Goal: Obtain resource: Download file/media

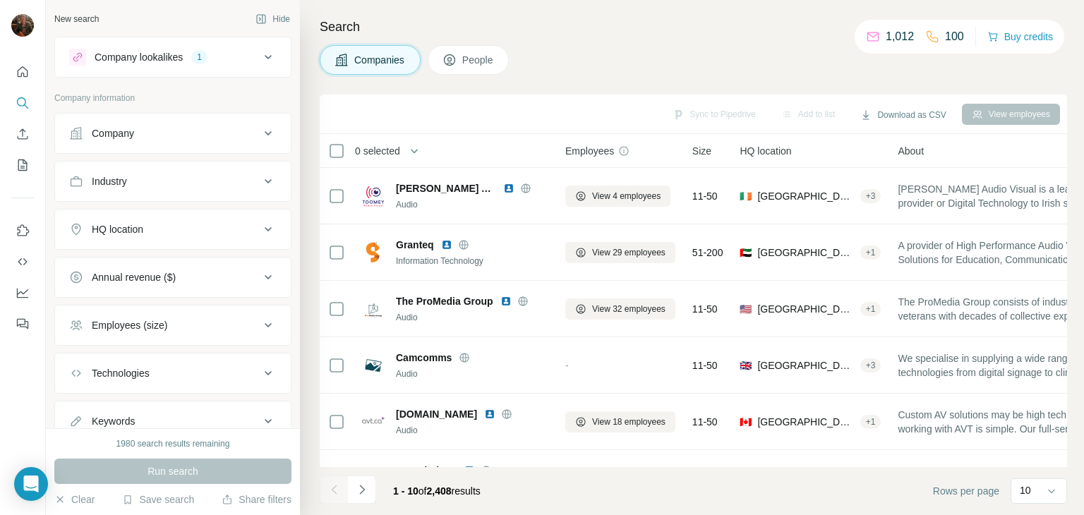
click at [265, 229] on icon at bounding box center [268, 229] width 7 height 4
click at [174, 258] on input "text" at bounding box center [173, 264] width 208 height 25
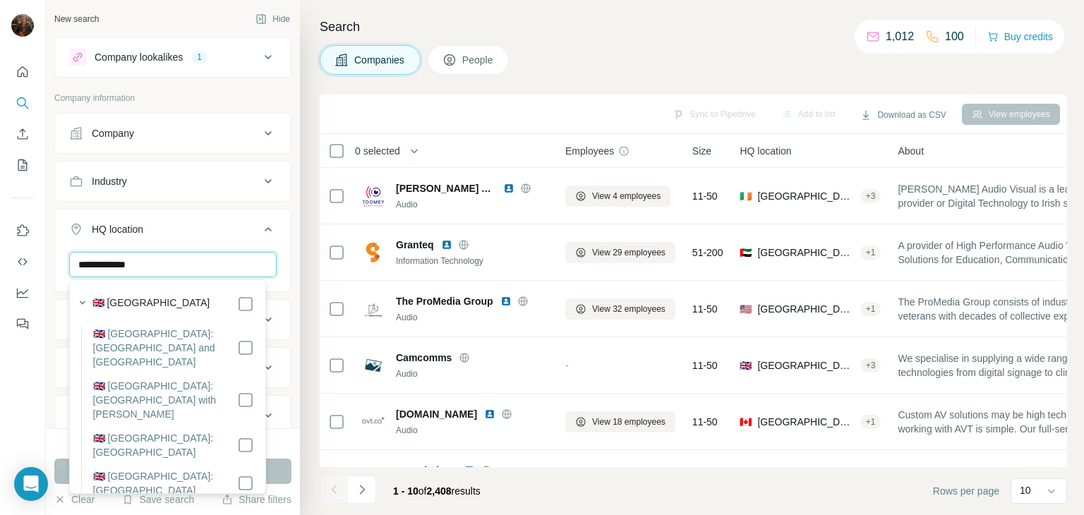
type input "**********"
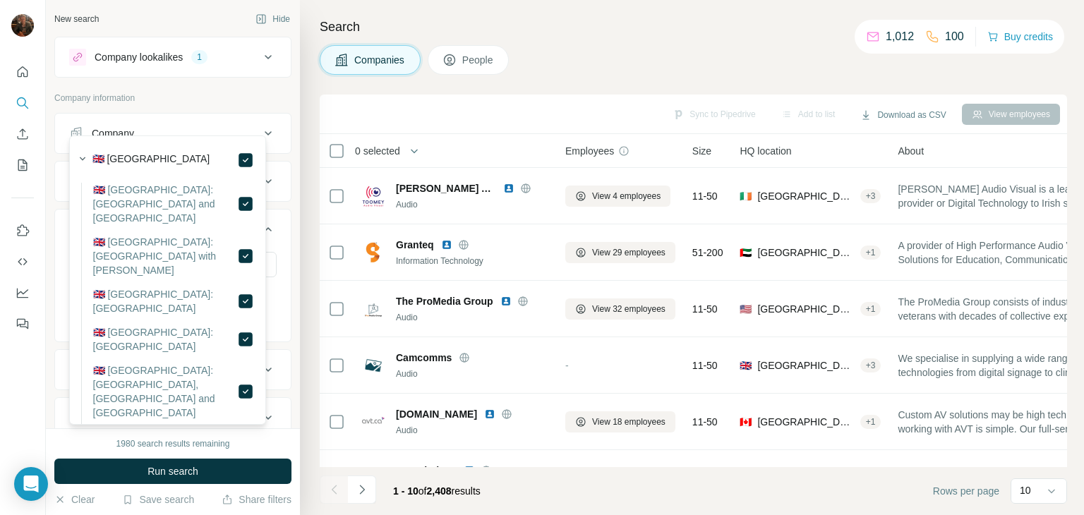
scroll to position [143, 0]
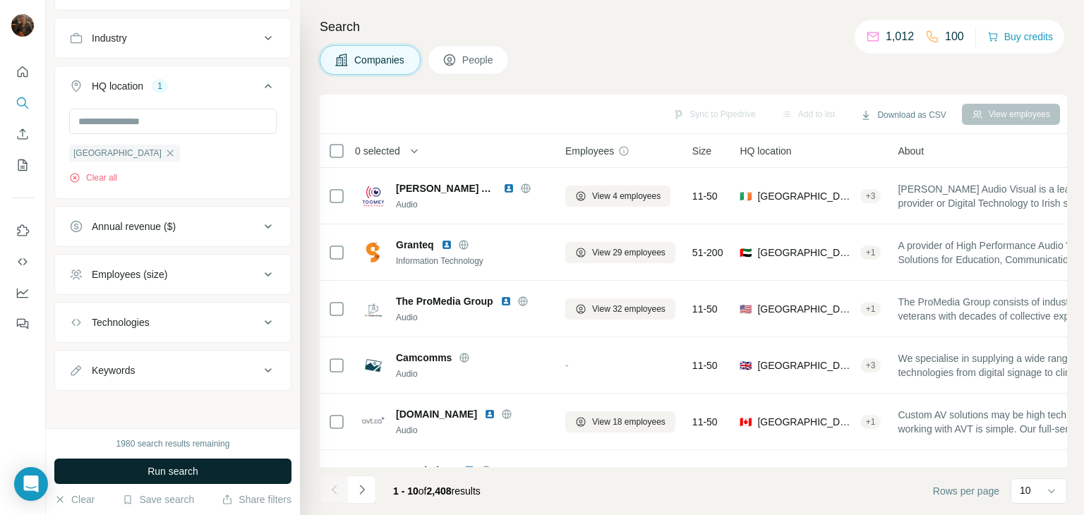
click at [242, 467] on button "Run search" at bounding box center [172, 471] width 237 height 25
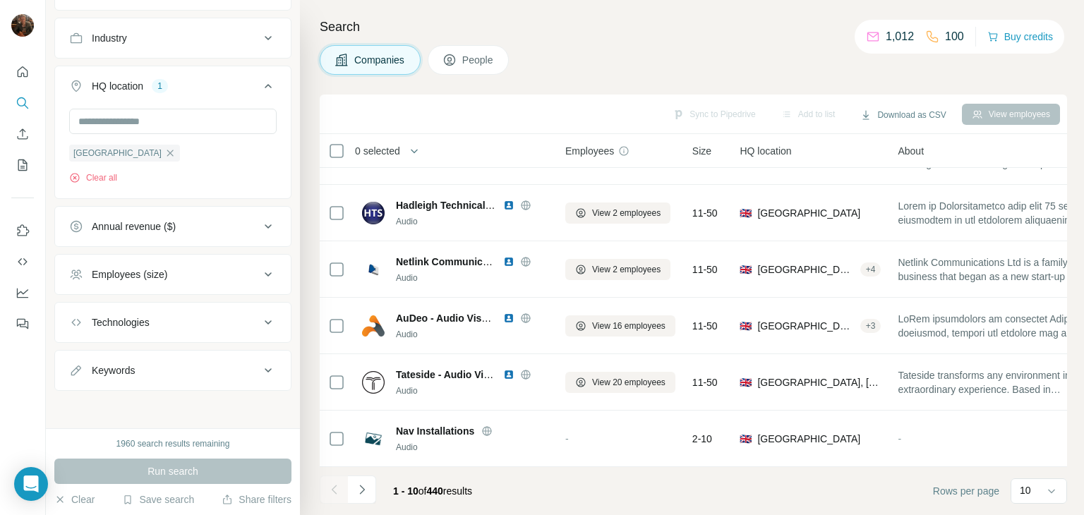
scroll to position [273, 0]
click at [1054, 490] on icon at bounding box center [1051, 492] width 7 height 4
click at [1041, 378] on div "60" at bounding box center [1039, 383] width 32 height 14
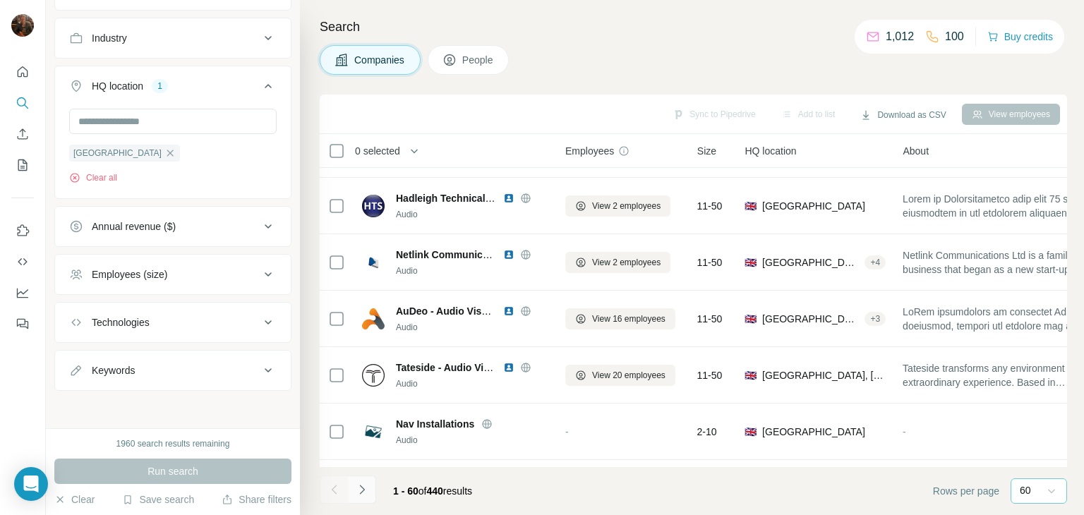
click at [364, 489] on icon "Navigate to next page" at bounding box center [361, 489] width 5 height 9
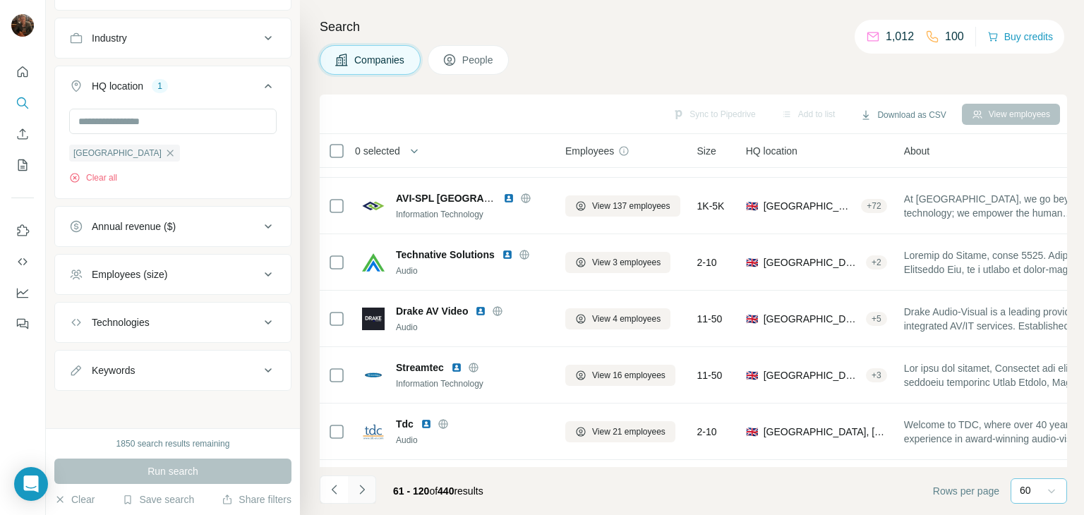
click at [364, 489] on icon "Navigate to next page" at bounding box center [361, 489] width 5 height 9
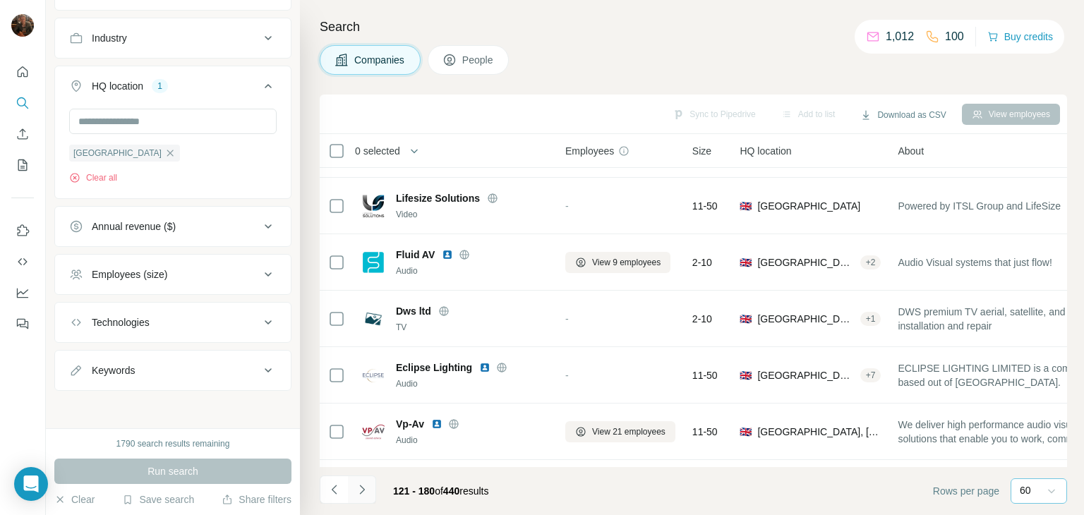
click at [364, 489] on icon "Navigate to next page" at bounding box center [361, 489] width 5 height 9
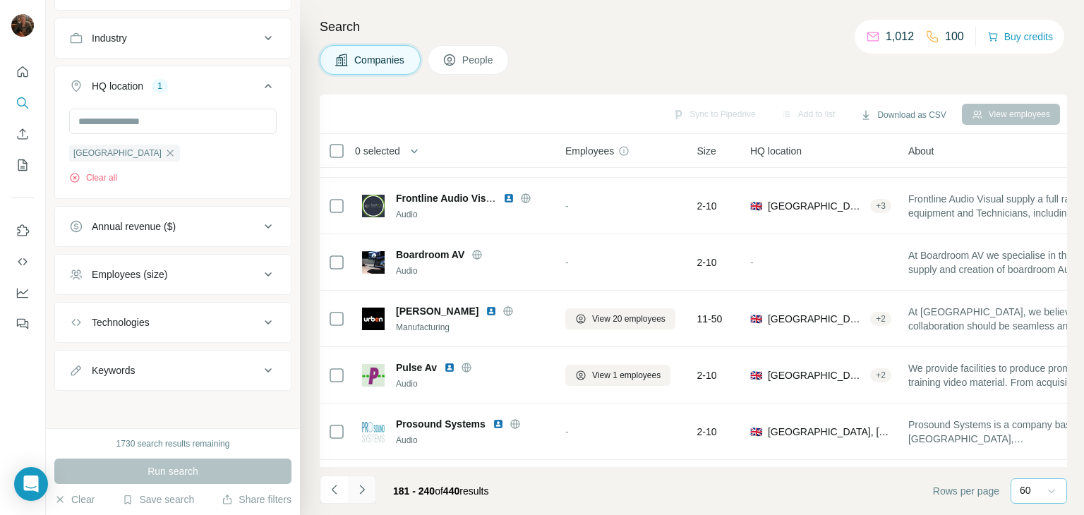
click at [364, 489] on icon "Navigate to next page" at bounding box center [361, 489] width 5 height 9
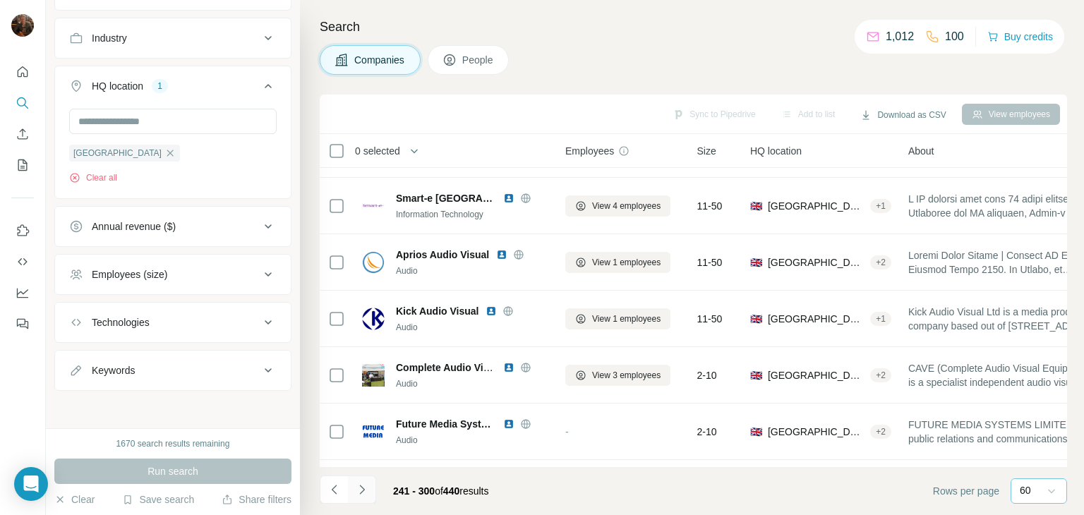
click at [364, 489] on icon "Navigate to next page" at bounding box center [361, 489] width 5 height 9
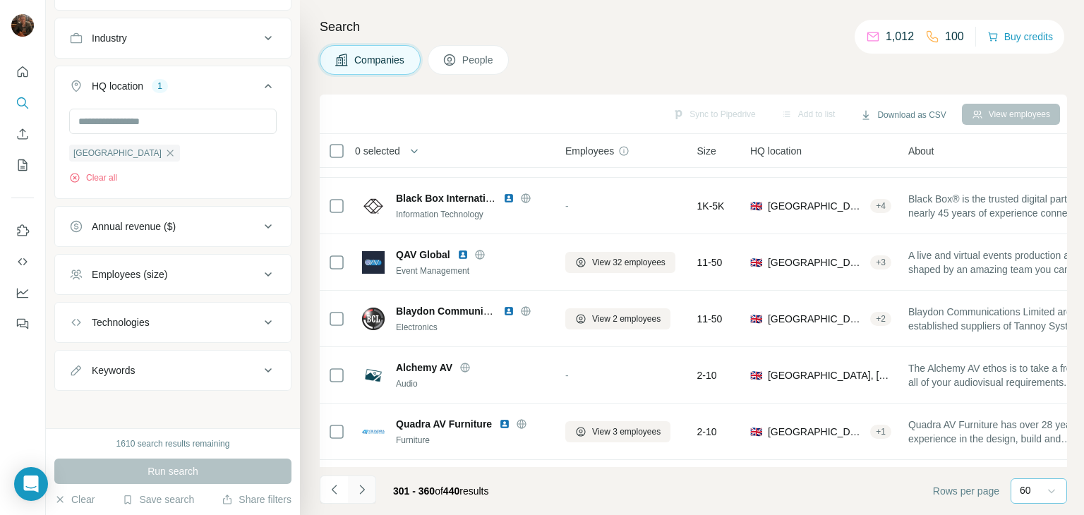
click at [364, 489] on icon "Navigate to next page" at bounding box center [361, 489] width 5 height 9
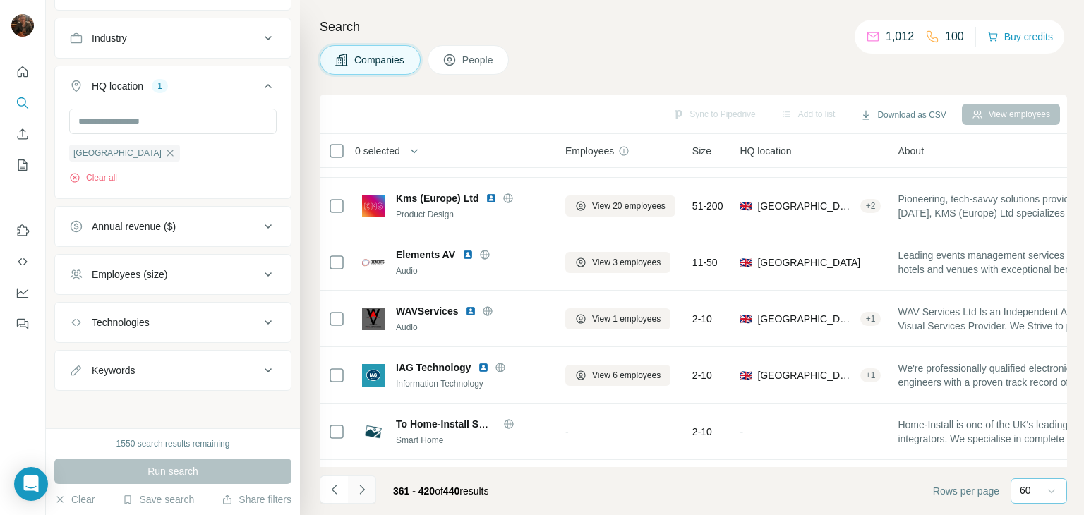
click at [364, 489] on icon "Navigate to next page" at bounding box center [361, 489] width 5 height 9
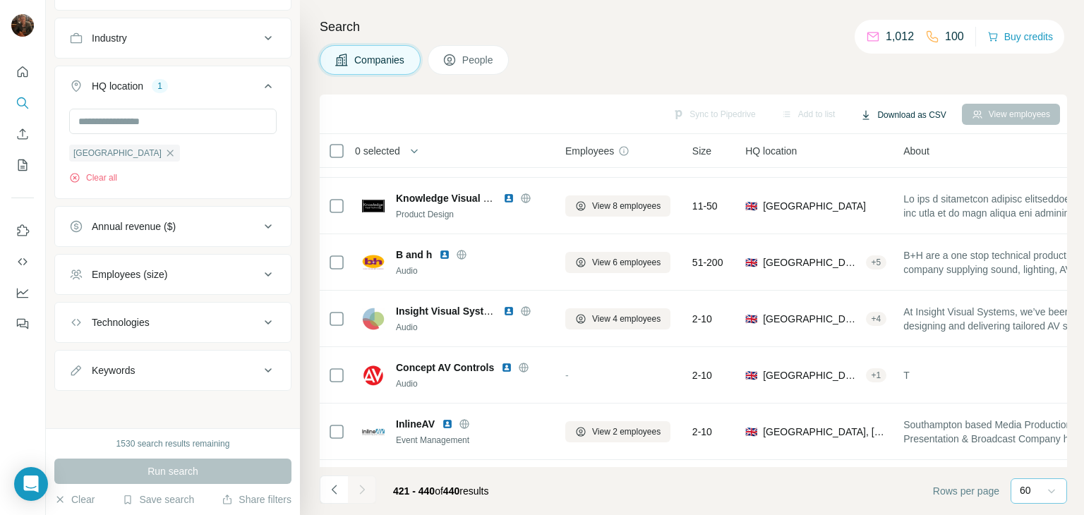
click at [918, 109] on button "Download as CSV" at bounding box center [903, 114] width 105 height 21
click at [921, 165] on div "All viewed companies (440)" at bounding box center [916, 169] width 138 height 25
